Goal: Task Accomplishment & Management: Complete application form

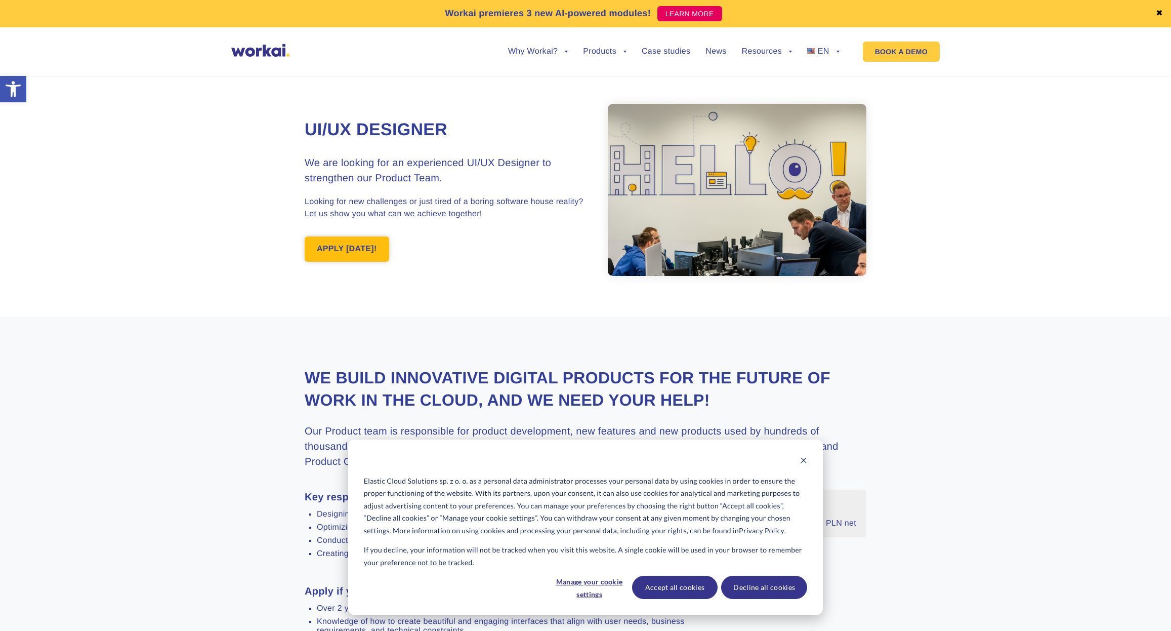
click at [365, 252] on link "APPLY [DATE]!" at bounding box center [347, 248] width 85 height 25
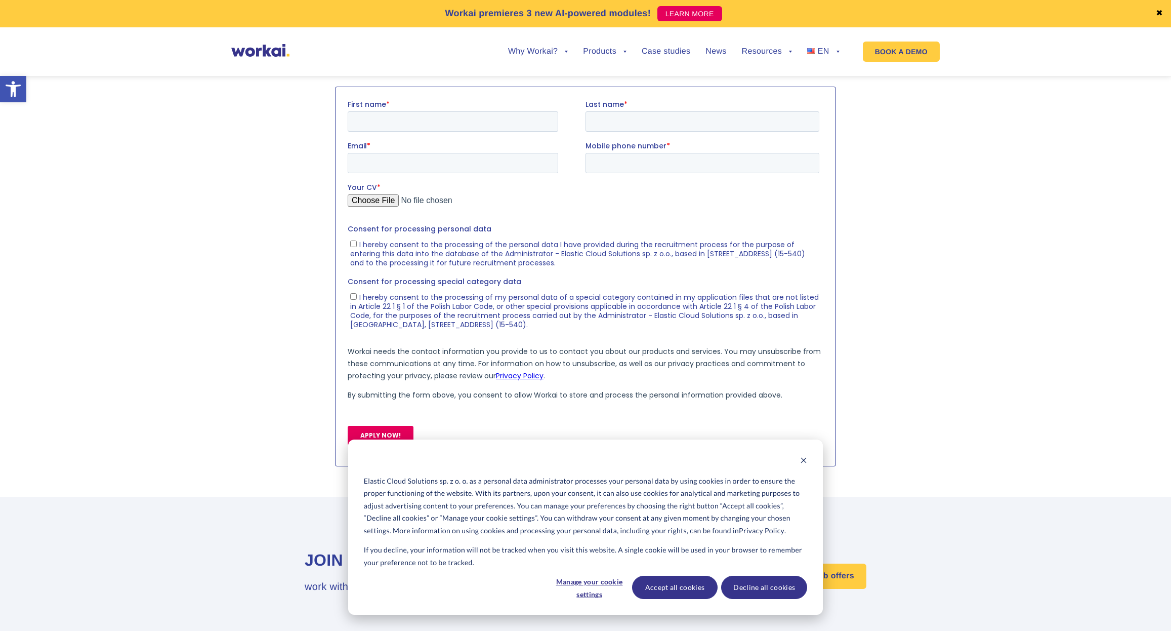
scroll to position [1052, 0]
click at [749, 582] on button "Decline all cookies" at bounding box center [764, 587] width 86 height 23
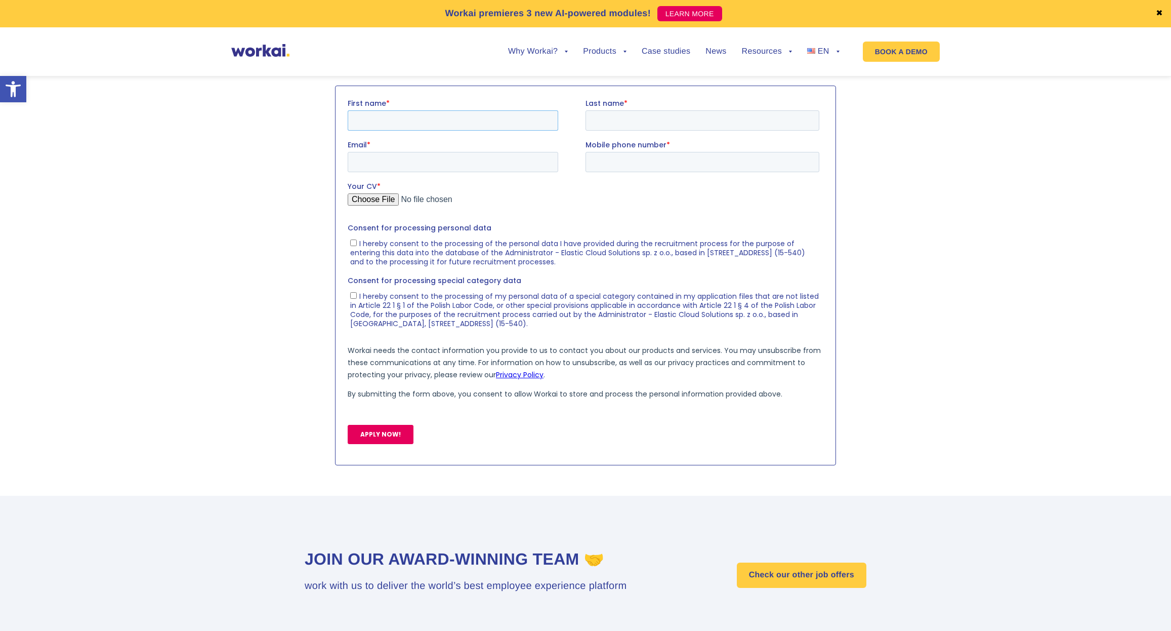
drag, startPoint x: 427, startPoint y: 121, endPoint x: 492, endPoint y: 128, distance: 65.1
click at [545, 120] on input "First name *" at bounding box center [453, 120] width 211 height 20
type input "[PERSON_NAME]"
type input "[PERSON_NAME][EMAIL_ADDRESS][DOMAIN_NAME]"
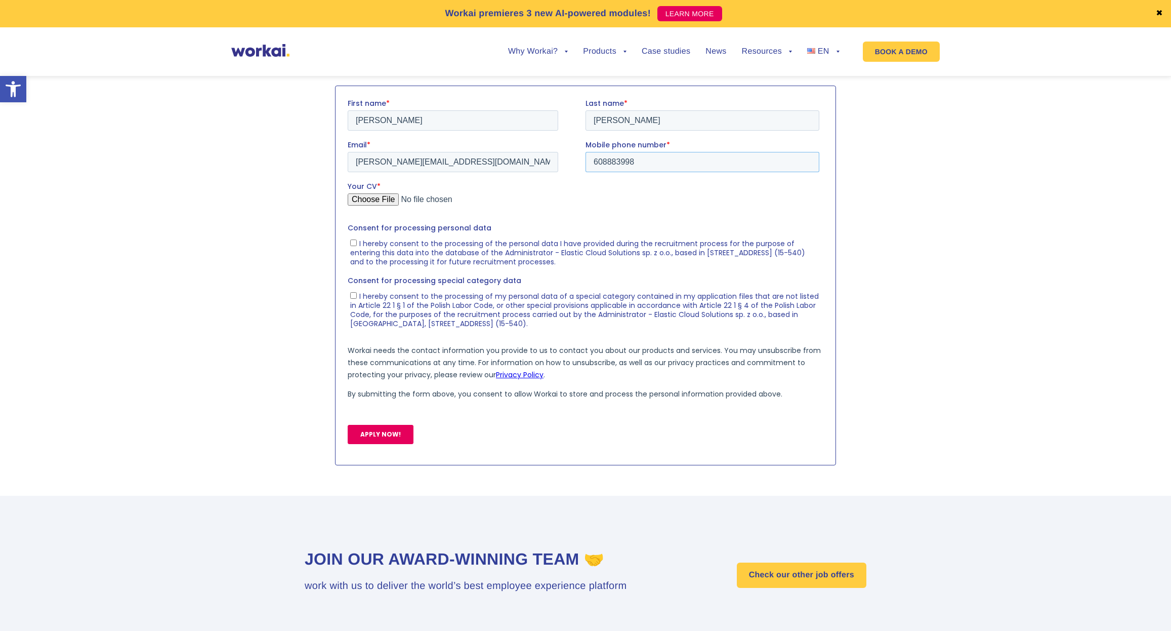
type input "608883998"
click at [376, 196] on input "Your CV *" at bounding box center [584, 203] width 472 height 20
type input "C:\fakepath\CV_Sebastian_Lukowski.pdf"
click at [355, 244] on input "I hereby consent to the processing of the personal data I have provided during …" at bounding box center [353, 242] width 7 height 7
checkbox input "true"
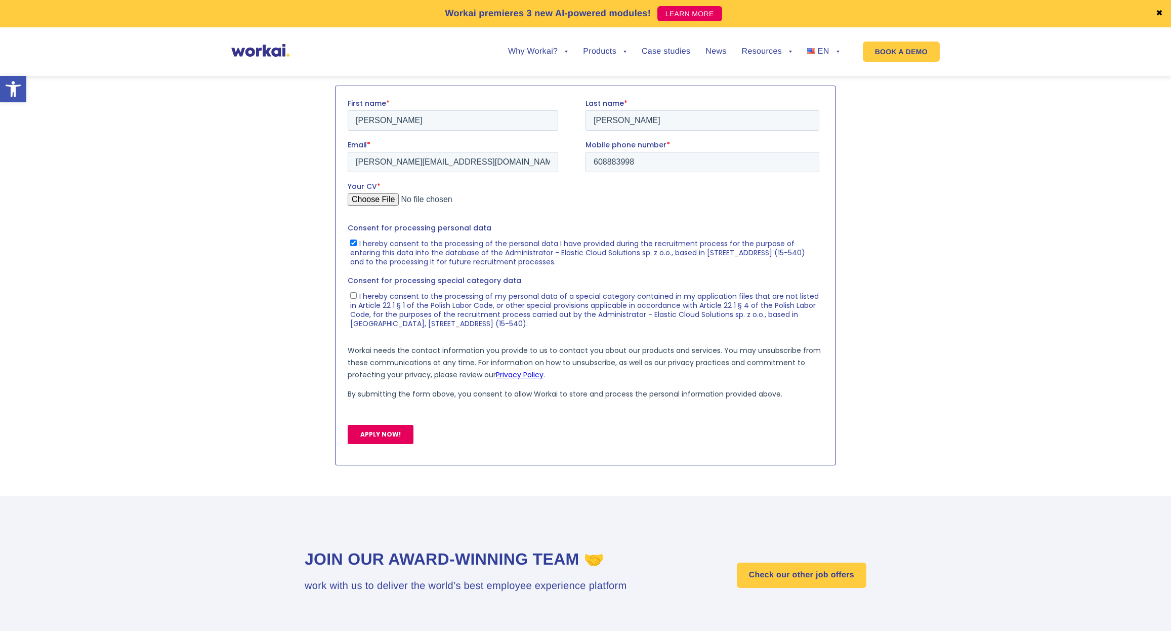
click at [352, 295] on input "I hereby consent to the processing of my personal data of a special category co…" at bounding box center [353, 295] width 7 height 7
checkbox input "true"
click at [390, 431] on input "APPLY NOW!" at bounding box center [381, 433] width 66 height 19
